Goal: Information Seeking & Learning: Learn about a topic

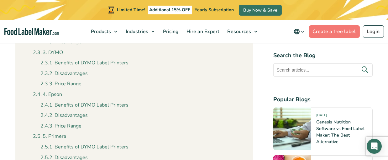
scroll to position [542, 0]
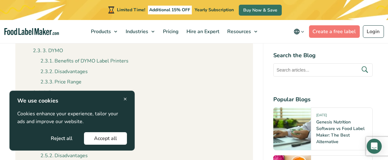
click at [59, 140] on button "Reject all" at bounding box center [62, 138] width 42 height 13
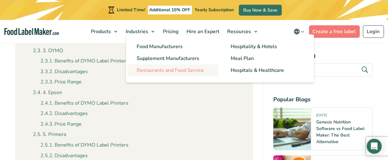
click at [176, 70] on span "Restaurants and Food Service" at bounding box center [170, 70] width 67 height 7
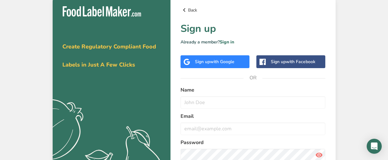
click at [189, 11] on link "Back" at bounding box center [252, 10] width 145 height 8
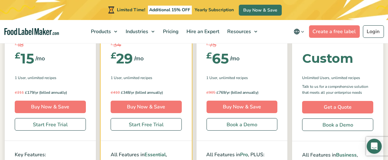
scroll to position [156, 0]
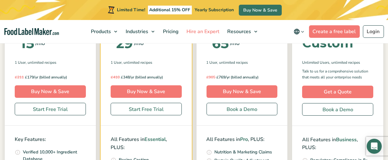
click at [209, 33] on span "Hire an Expert" at bounding box center [202, 31] width 35 height 7
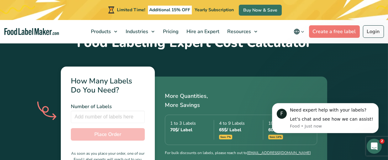
scroll to position [219, 0]
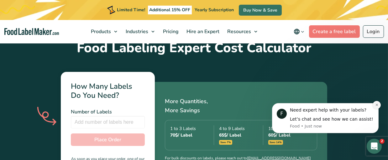
click at [376, 105] on icon "Dismiss notification" at bounding box center [376, 105] width 2 height 2
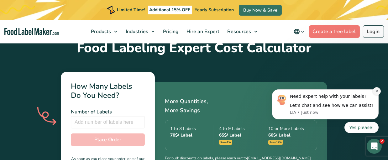
click at [375, 90] on icon "Dismiss notification" at bounding box center [375, 90] width 3 height 3
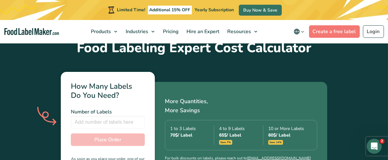
click at [278, 126] on span "10 or More Labels" at bounding box center [286, 129] width 37 height 6
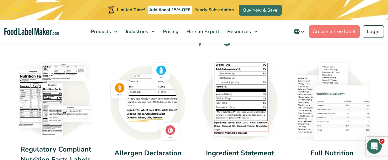
scroll to position [454, 0]
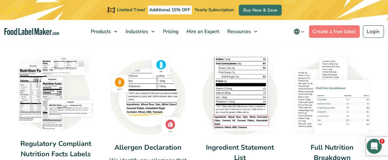
click at [249, 93] on img at bounding box center [239, 96] width 75 height 78
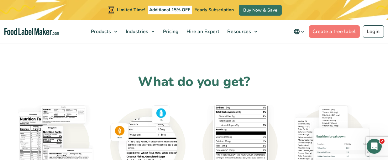
scroll to position [416, 0]
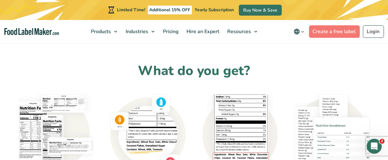
click at [231, 115] on img at bounding box center [239, 134] width 75 height 78
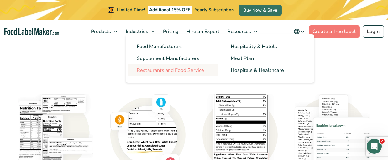
click at [187, 69] on span "Restaurants and Food Service" at bounding box center [170, 70] width 67 height 7
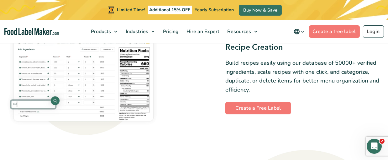
scroll to position [560, 0]
